Goal: Find specific page/section: Find specific page/section

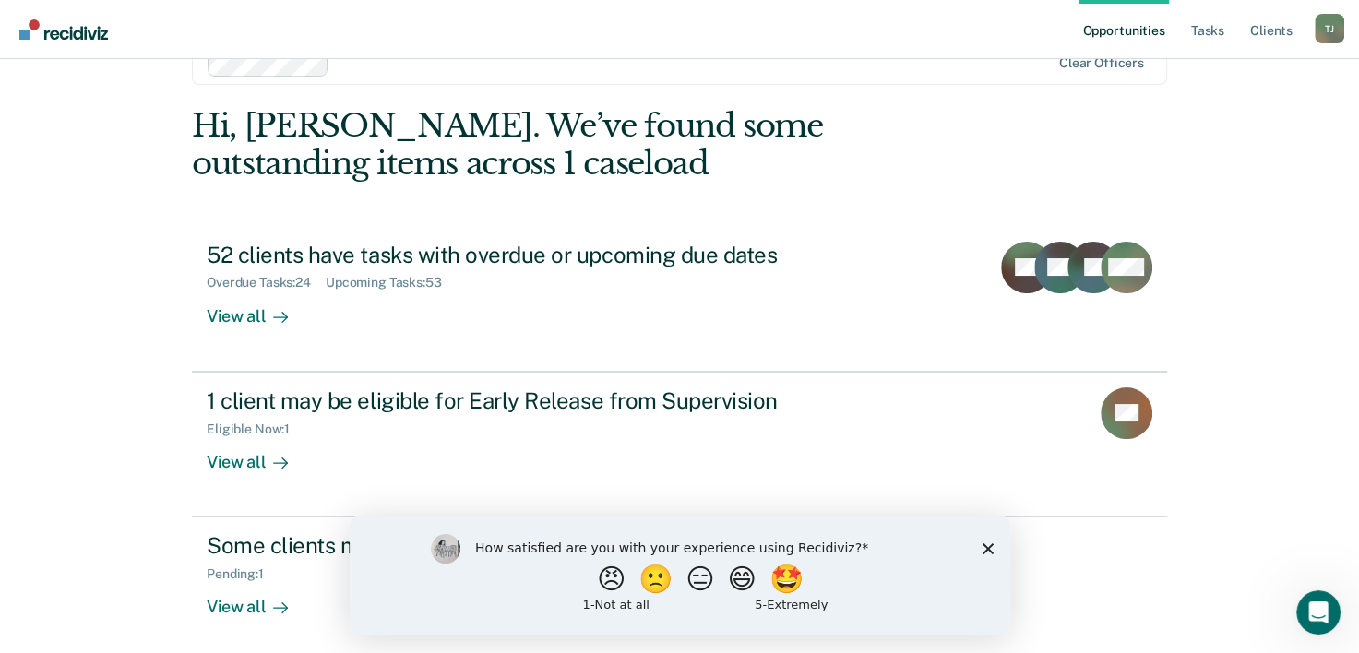
scroll to position [56, 0]
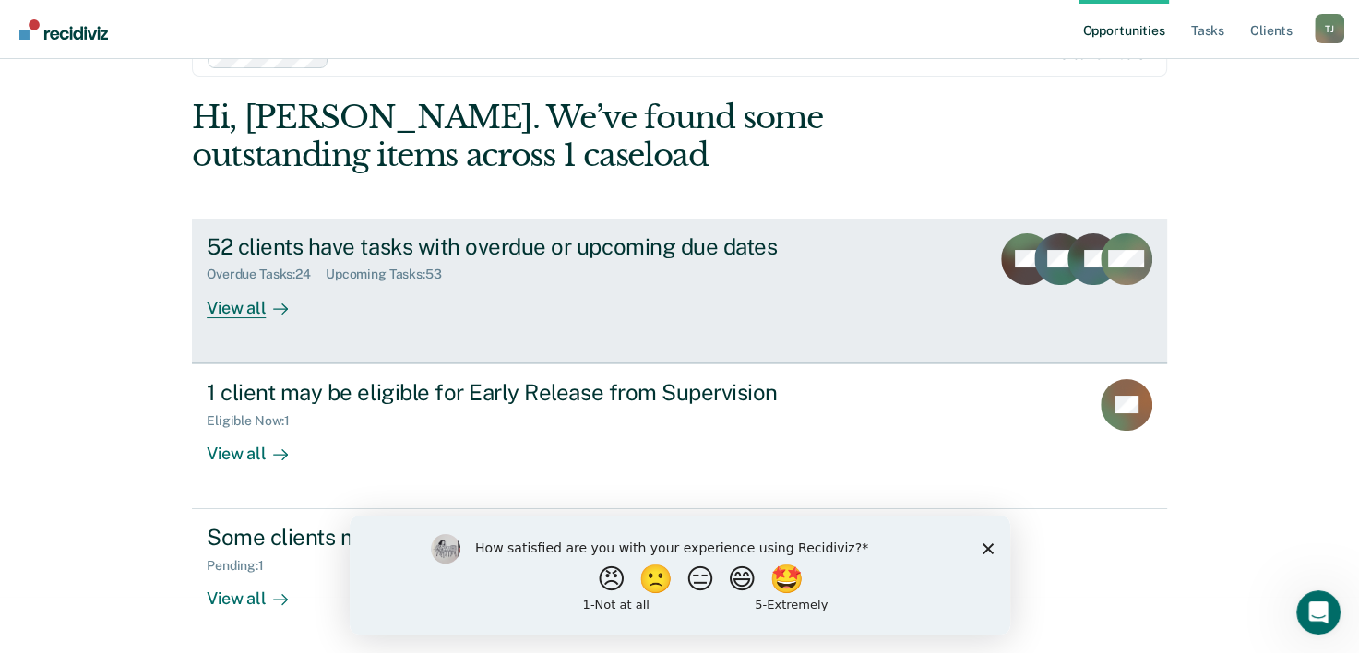
click at [250, 300] on div "View all" at bounding box center [258, 300] width 103 height 36
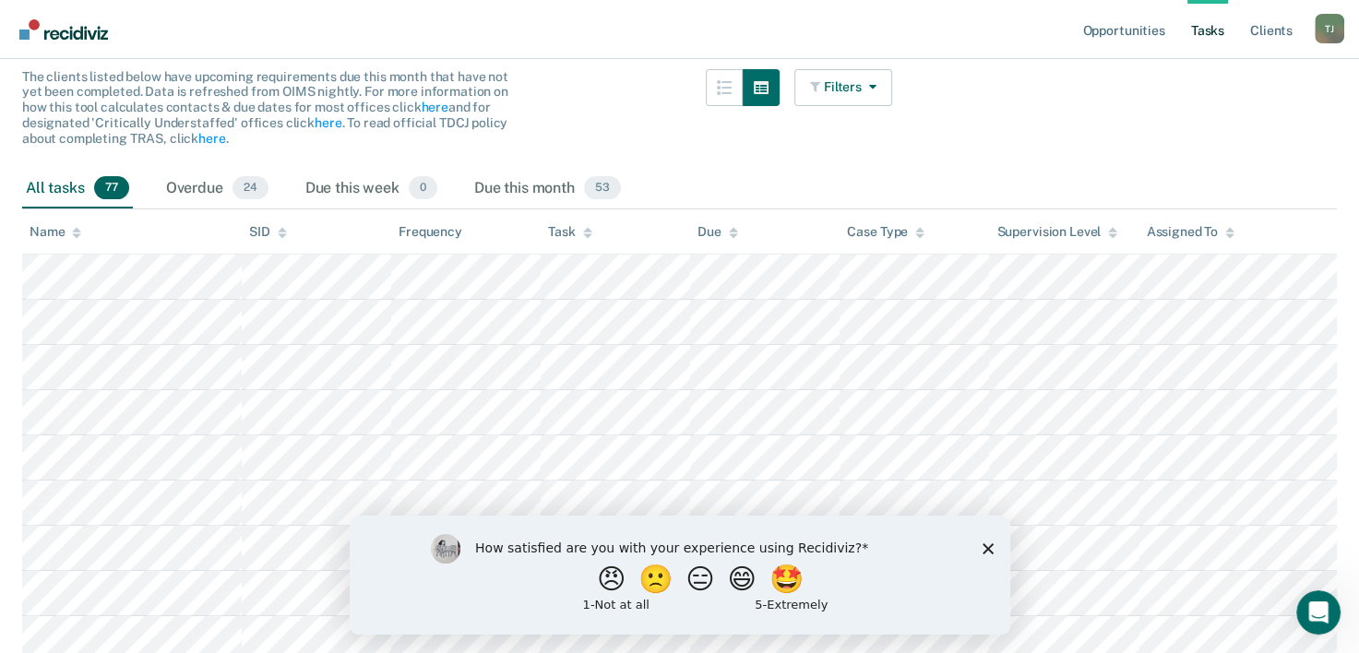
scroll to position [165, 0]
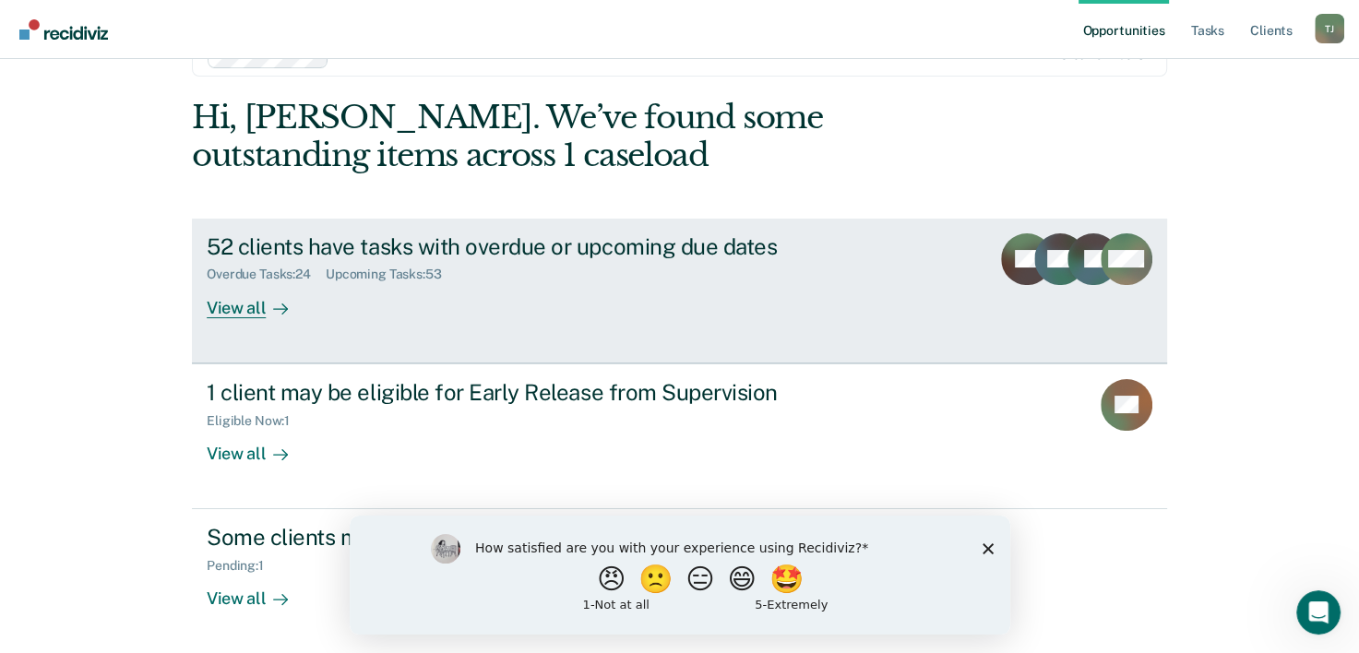
scroll to position [130, 0]
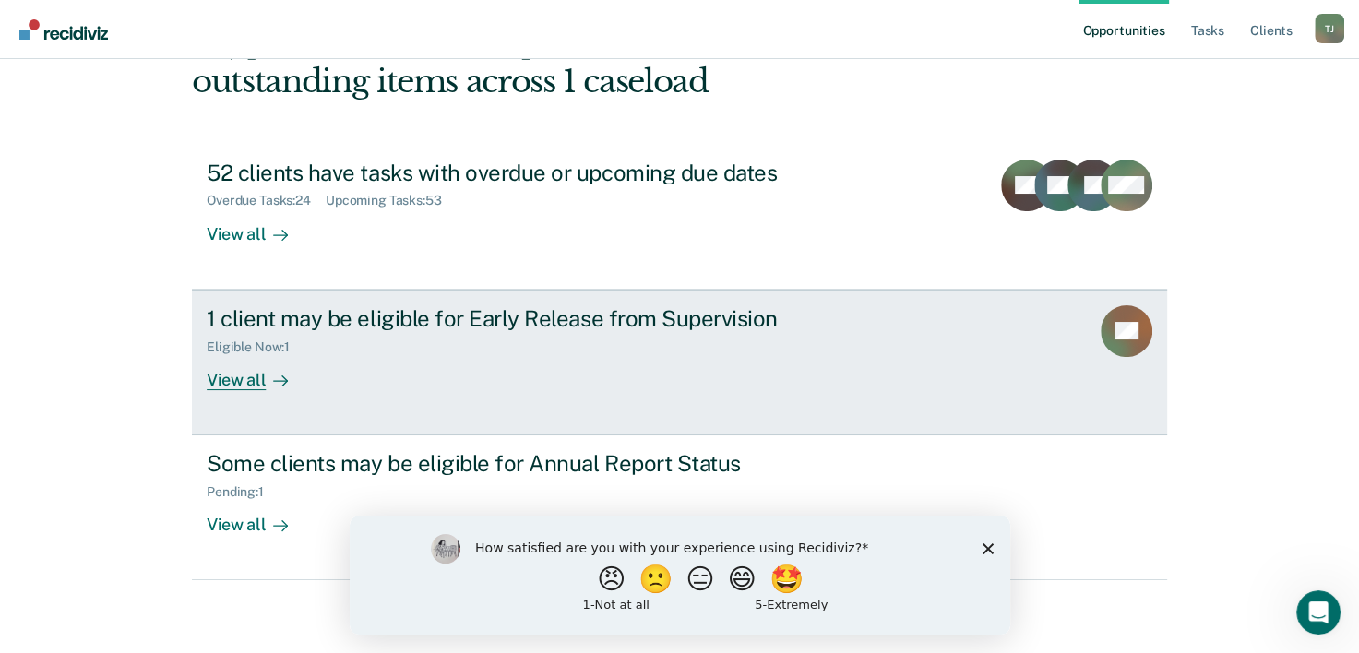
click at [229, 386] on div "View all" at bounding box center [258, 372] width 103 height 36
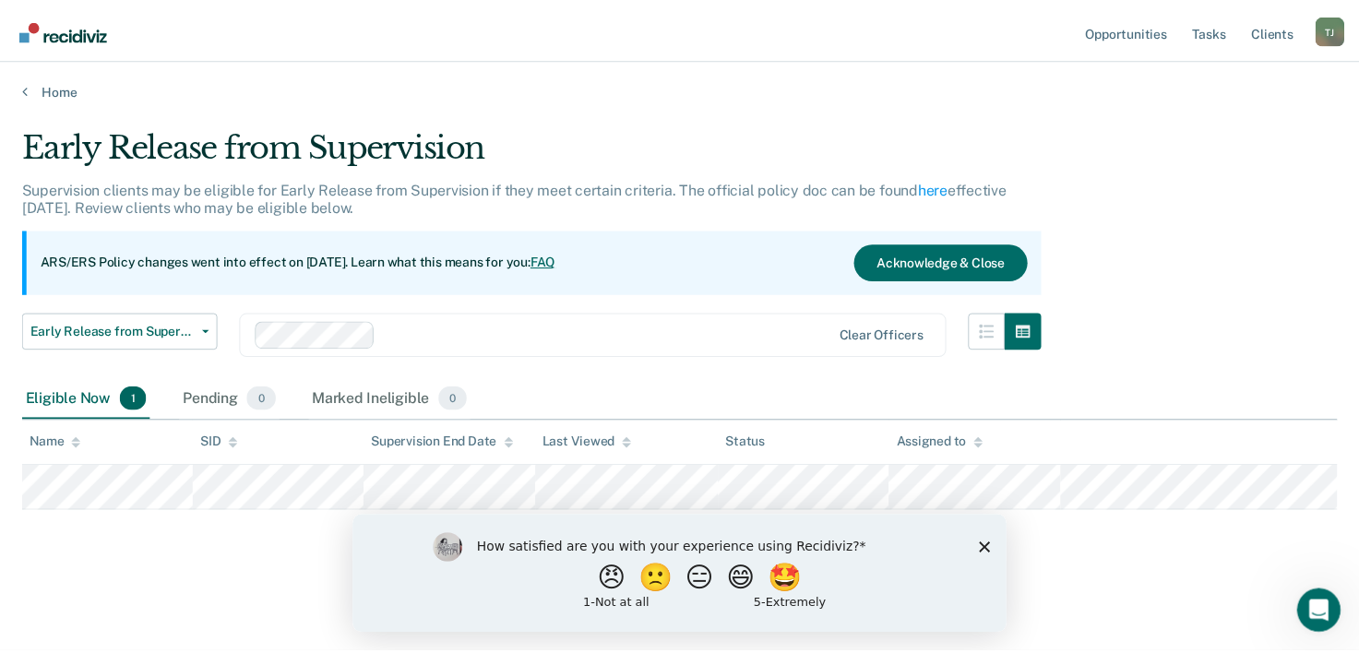
scroll to position [130, 0]
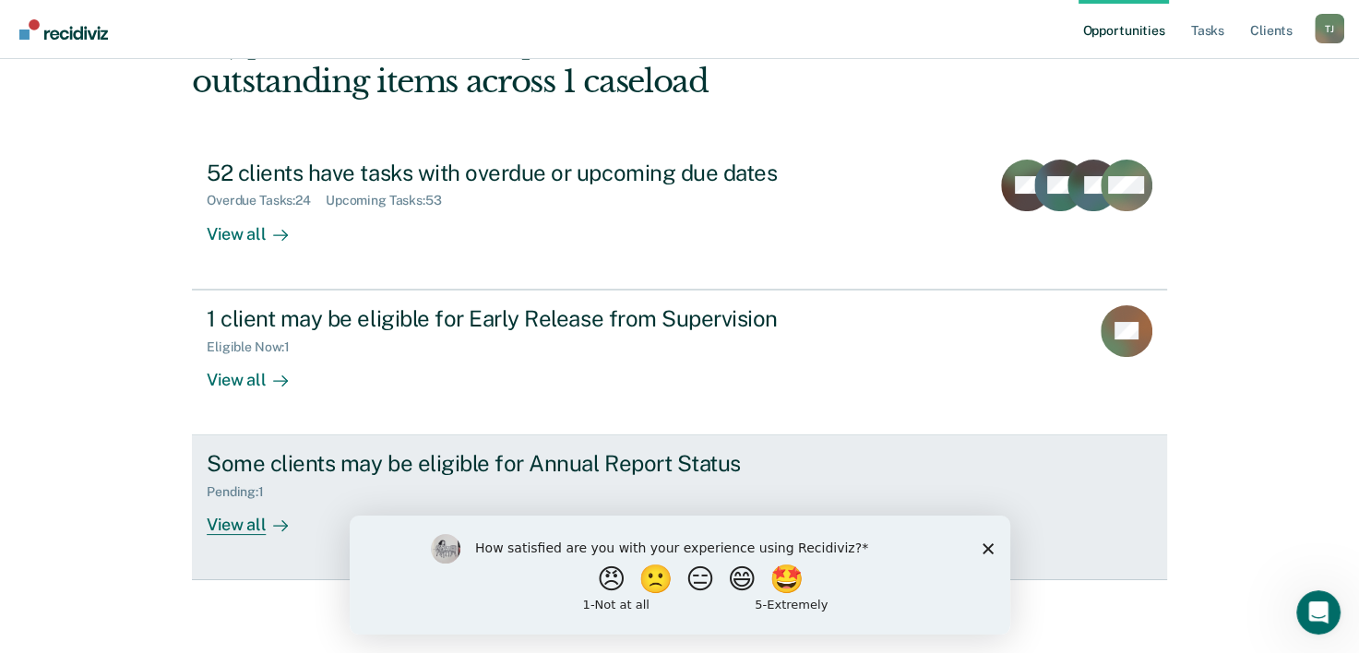
click at [248, 520] on div "View all" at bounding box center [258, 518] width 103 height 36
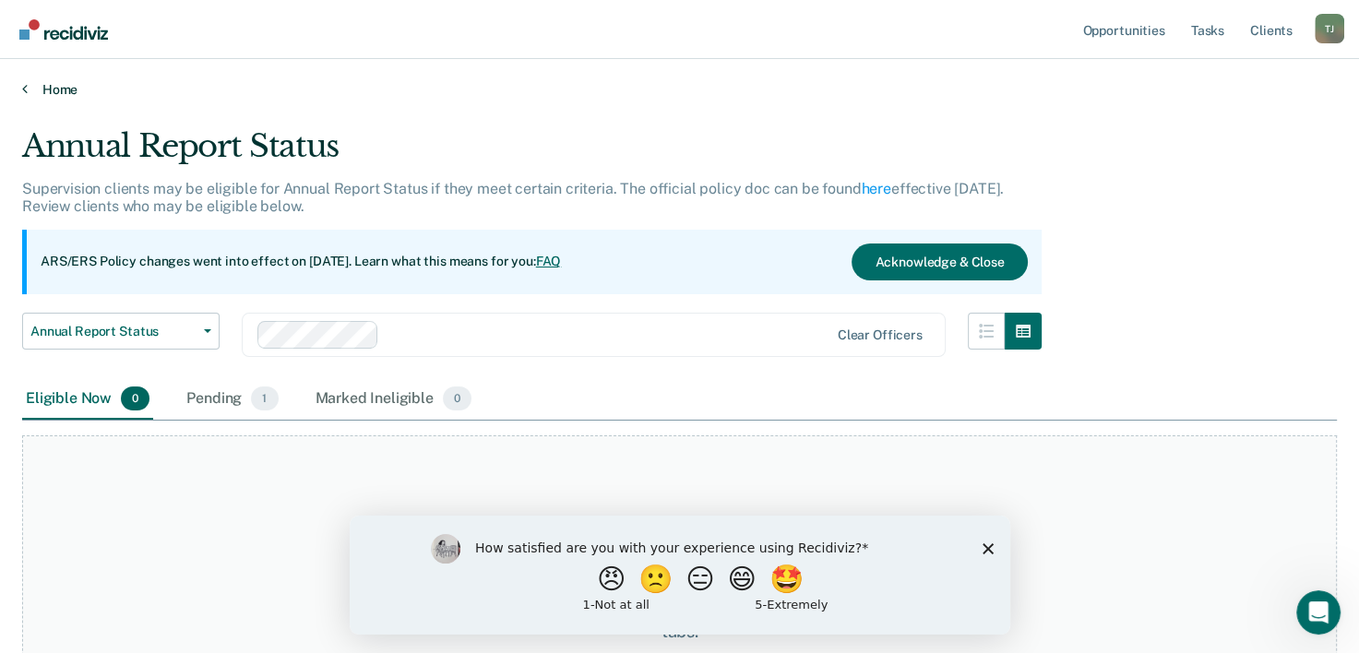
click at [28, 96] on link "Home" at bounding box center [679, 89] width 1315 height 17
